Goal: Obtain resource: Download file/media

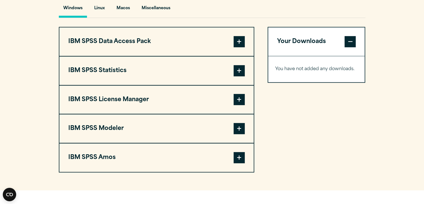
scroll to position [422, 0]
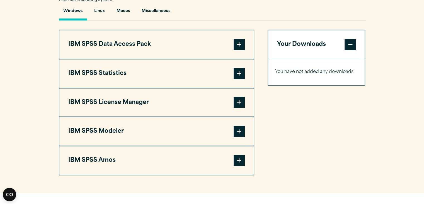
click at [201, 75] on button "IBM SPSS Statistics" at bounding box center [156, 73] width 194 height 28
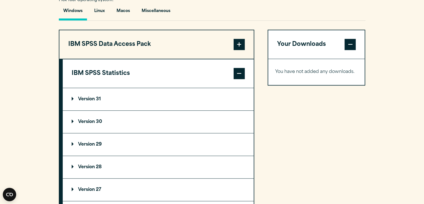
click at [90, 118] on summary "Version 30" at bounding box center [158, 121] width 191 height 22
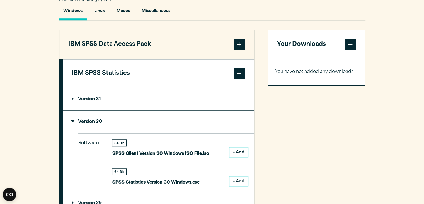
click at [238, 152] on button "+ Add" at bounding box center [239, 151] width 18 height 9
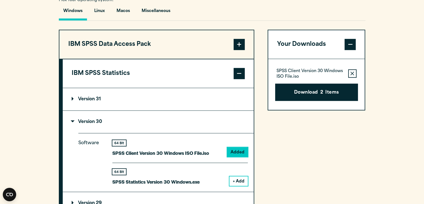
click at [353, 72] on icon "button" at bounding box center [353, 73] width 4 height 4
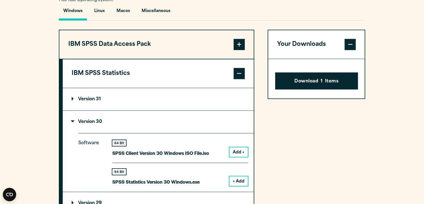
click at [350, 46] on span at bounding box center [350, 44] width 11 height 11
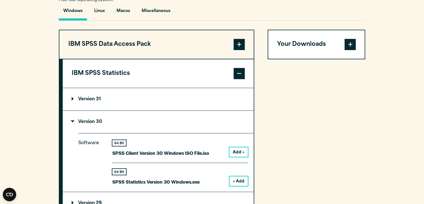
click at [350, 46] on span at bounding box center [350, 44] width 11 height 11
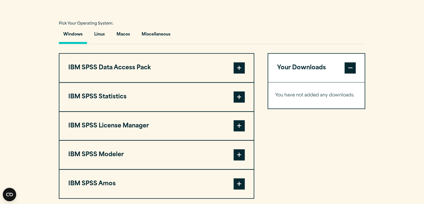
scroll to position [398, 0]
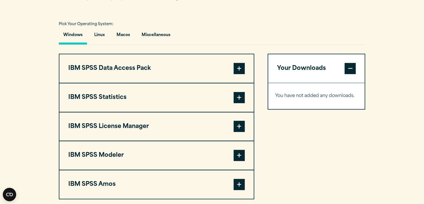
click at [229, 101] on button "IBM SPSS Statistics" at bounding box center [156, 97] width 194 height 28
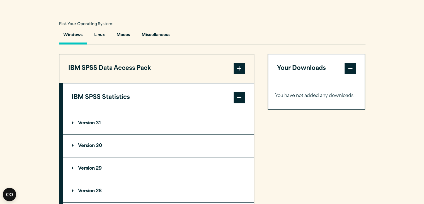
click at [107, 146] on summary "Version 30" at bounding box center [158, 145] width 191 height 22
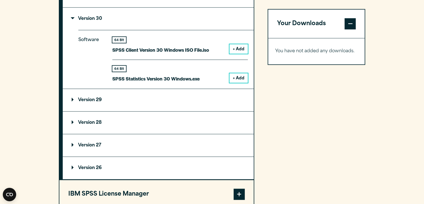
scroll to position [526, 0]
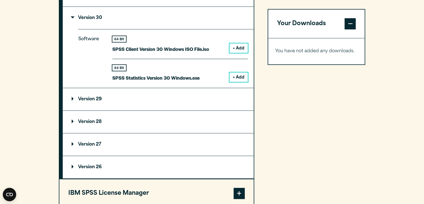
click at [90, 100] on p "Version 29" at bounding box center [87, 99] width 30 height 4
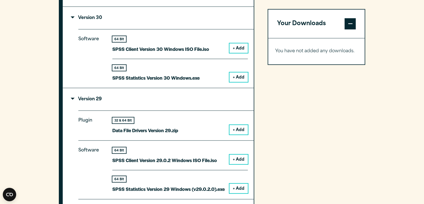
click at [85, 13] on summary "Version 30" at bounding box center [158, 18] width 191 height 22
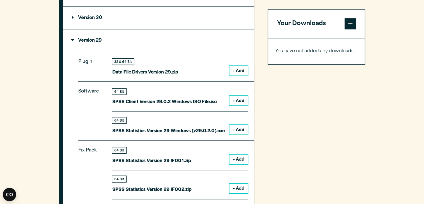
click at [89, 34] on summary "Version 29" at bounding box center [158, 40] width 191 height 22
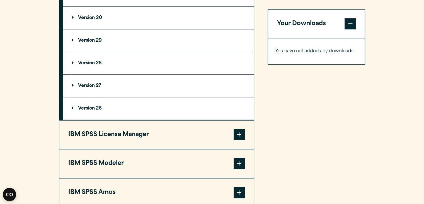
click at [91, 40] on p "Version 29" at bounding box center [87, 40] width 30 height 4
